Goal: Task Accomplishment & Management: Use online tool/utility

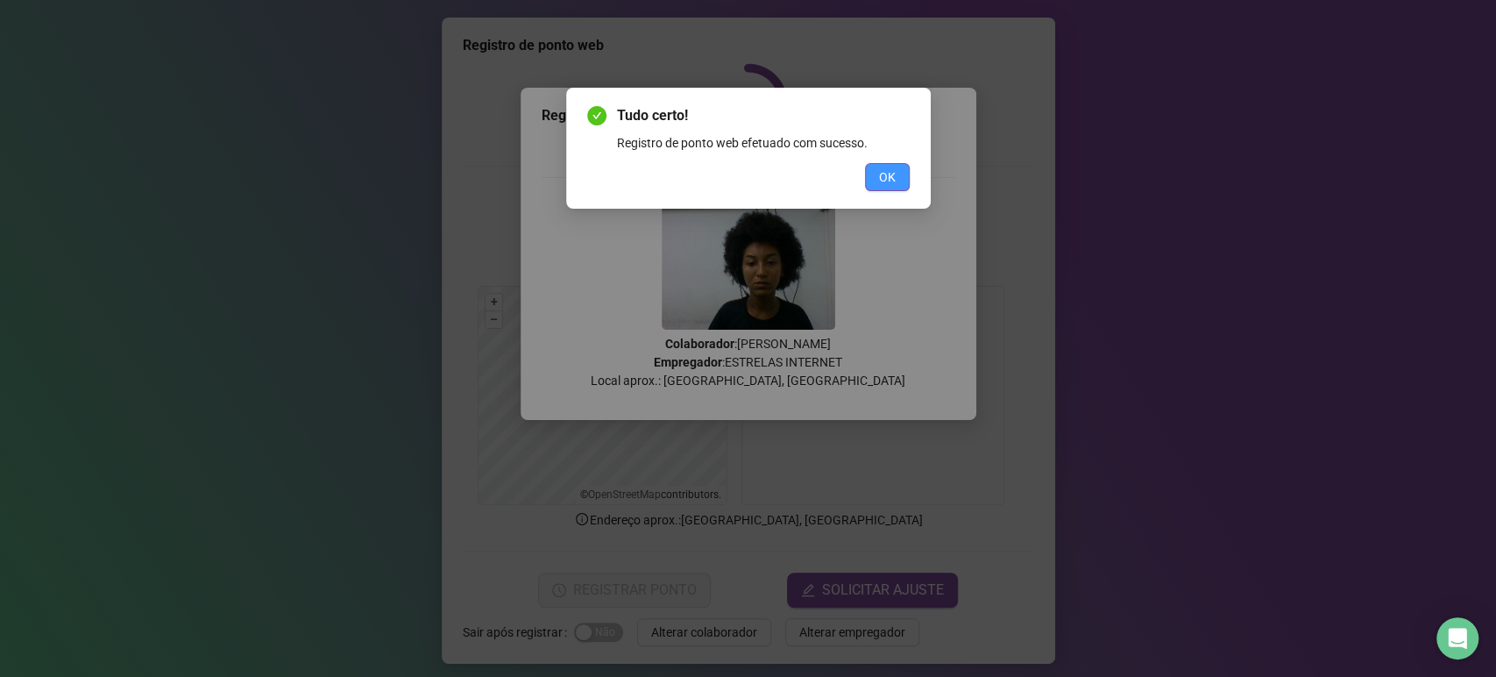
click at [893, 178] on span "OK" at bounding box center [887, 176] width 17 height 19
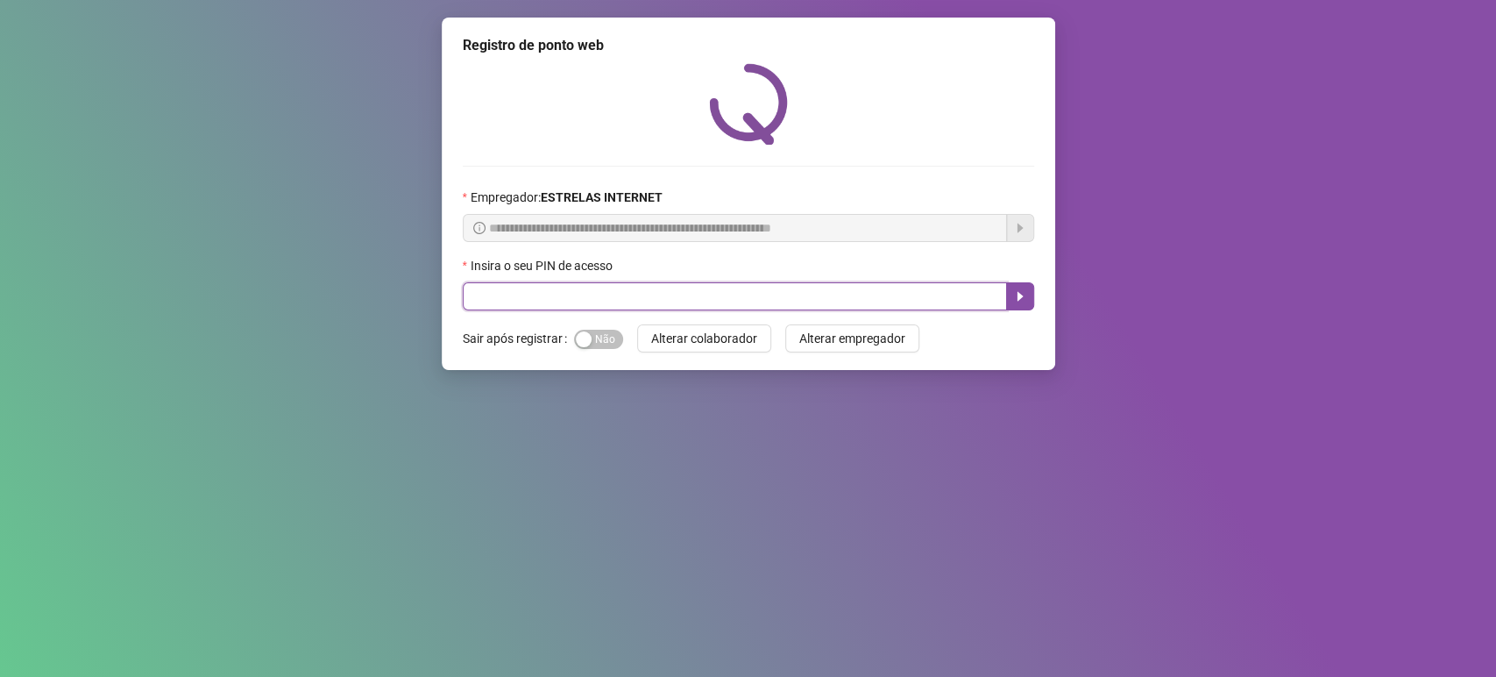
click at [865, 298] on input "text" at bounding box center [735, 296] width 544 height 28
type input "*****"
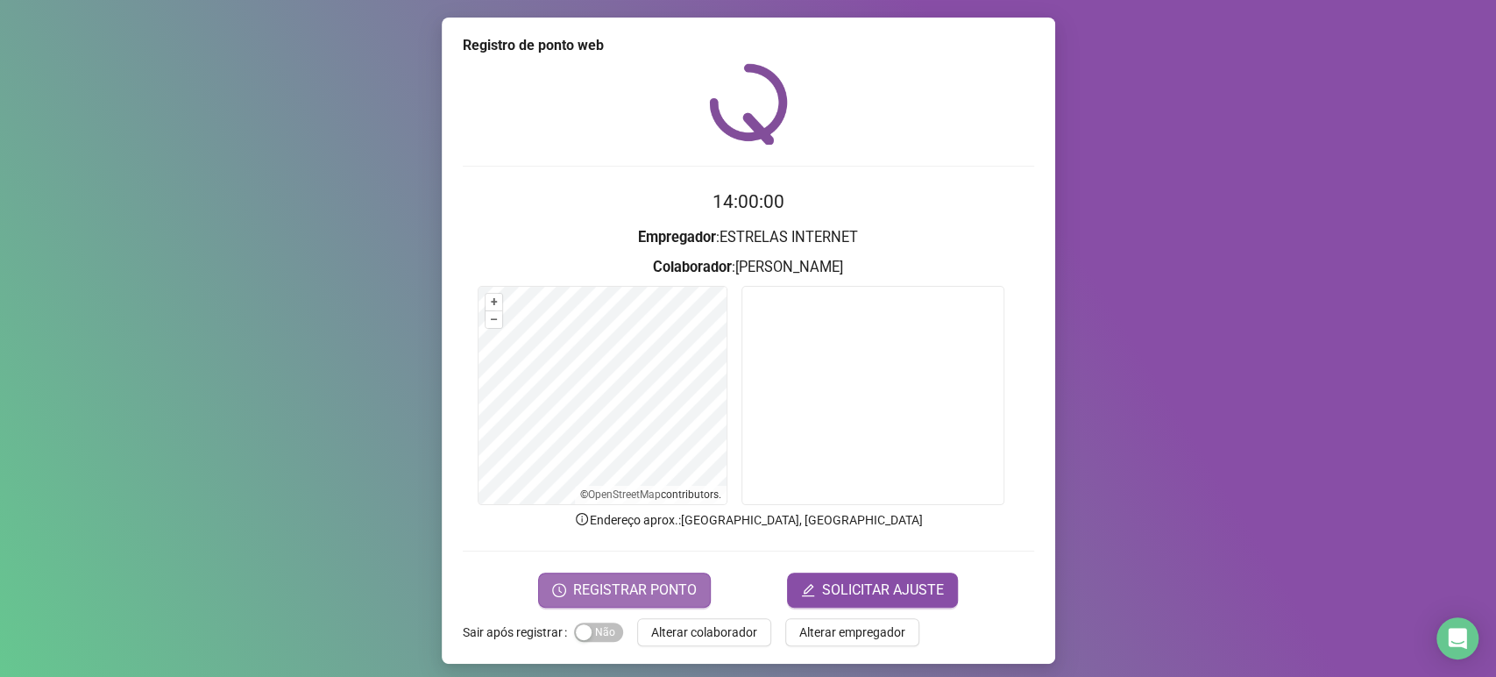
click at [634, 584] on span "REGISTRAR PONTO" at bounding box center [635, 589] width 124 height 21
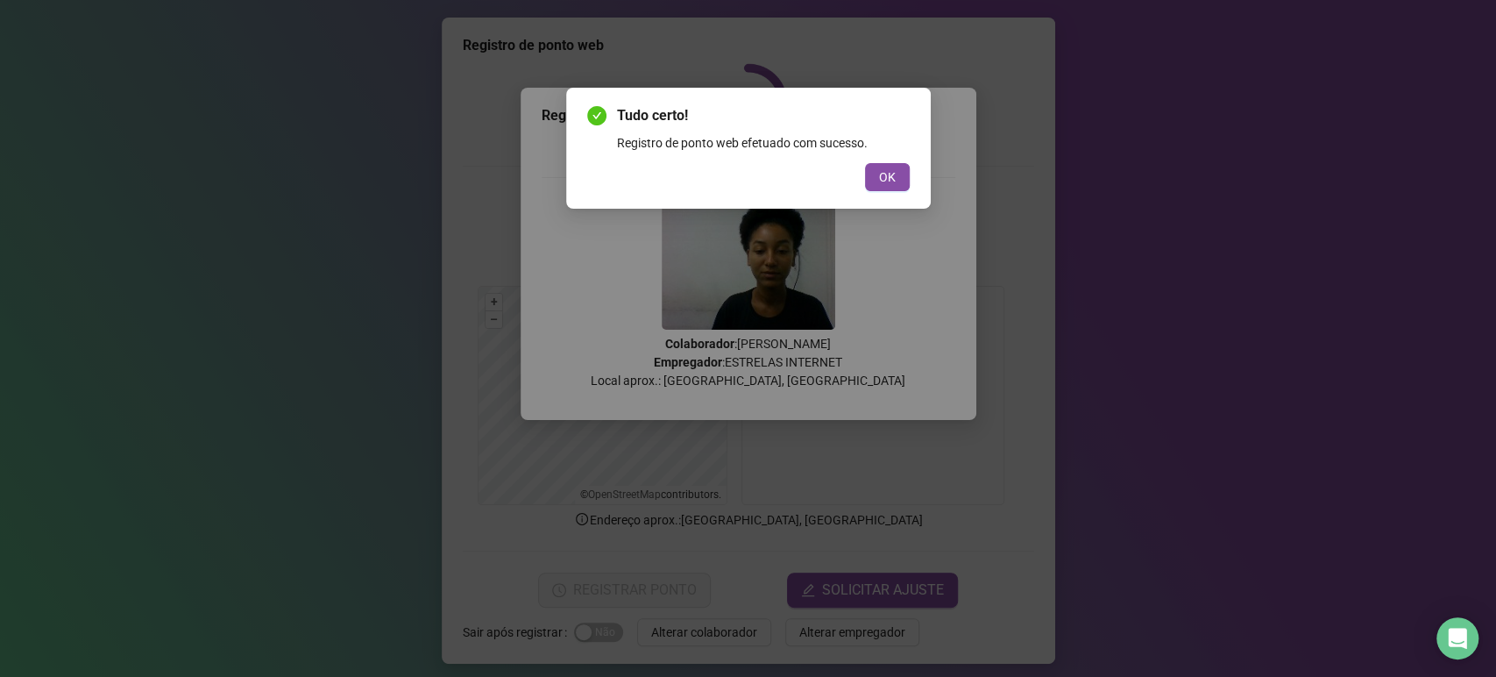
click at [331, 137] on div "Tudo certo! Registro de ponto web efetuado com sucesso. OK" at bounding box center [748, 338] width 1496 height 677
click at [81, 413] on div "Tudo certo! Registro de ponto web efetuado com sucesso. OK" at bounding box center [748, 338] width 1496 height 677
click at [316, 222] on div "Tudo certo! Registro de ponto web efetuado com sucesso. OK" at bounding box center [748, 338] width 1496 height 677
